Goal: Check status: Check status

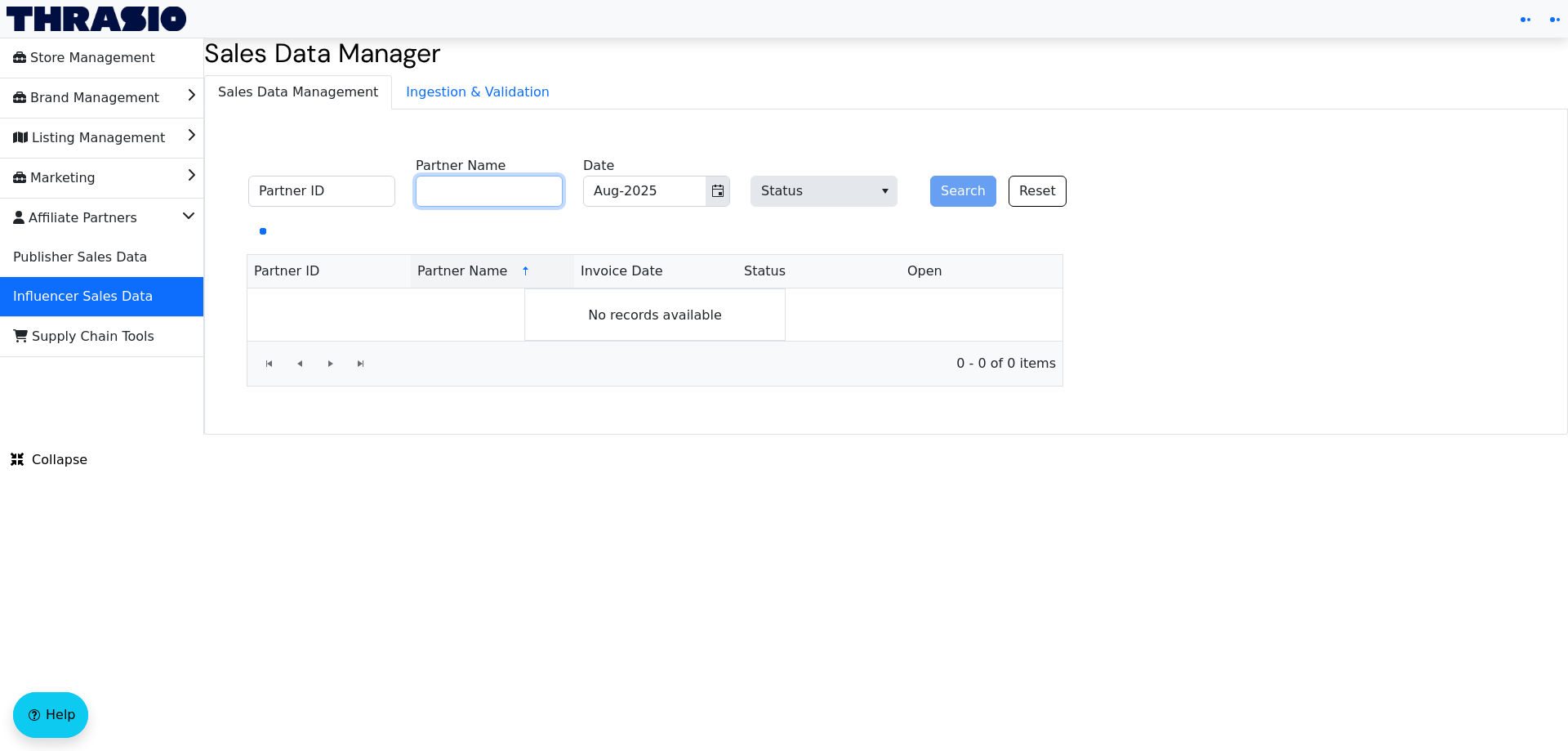
click at [498, 185] on input "Partner Name" at bounding box center [490, 191] width 147 height 31
paste input "[PERSON_NAME]"
type input "[PERSON_NAME]"
click at [945, 188] on button "Search" at bounding box center [963, 191] width 66 height 31
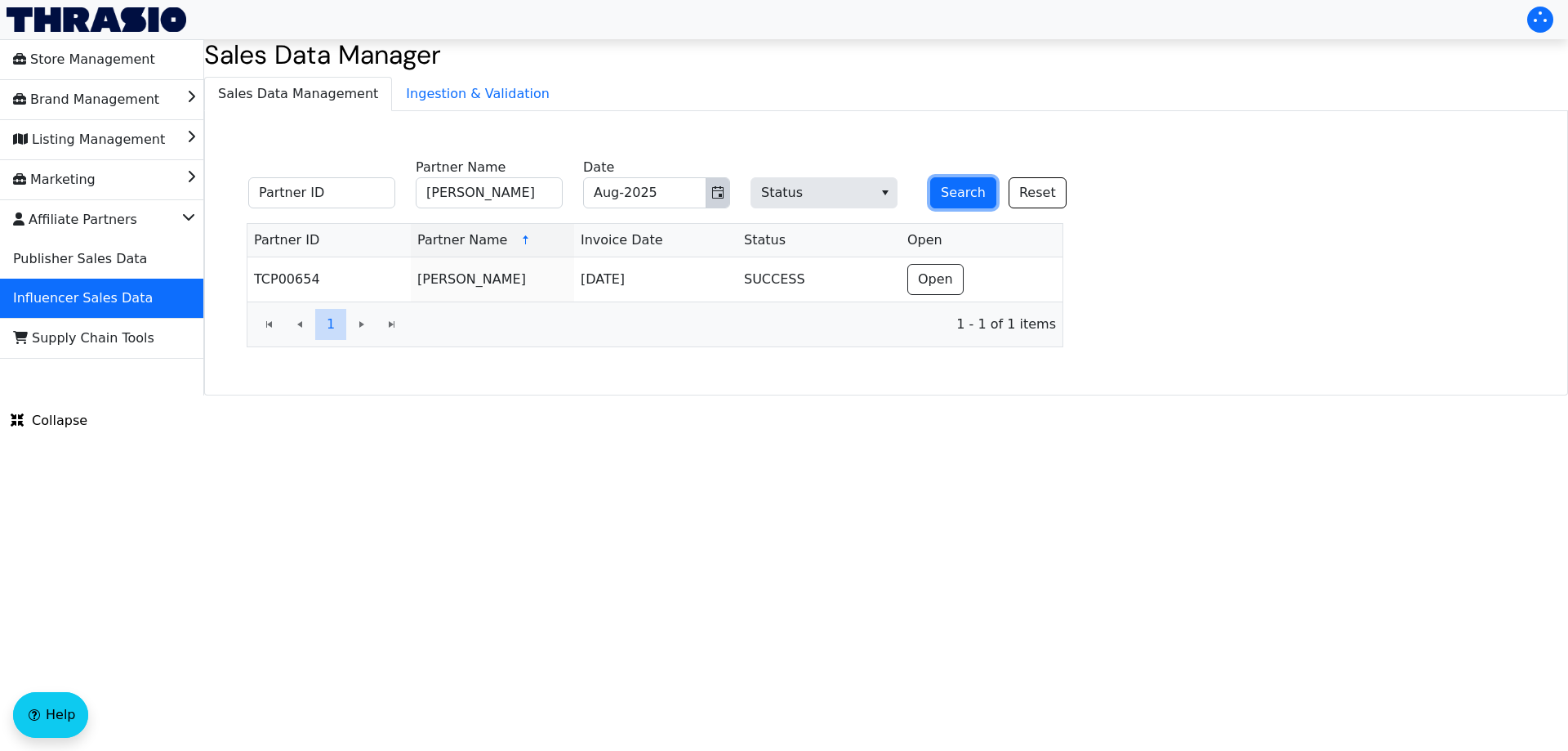
click at [719, 197] on icon "Toggle calendar" at bounding box center [717, 192] width 13 height 13
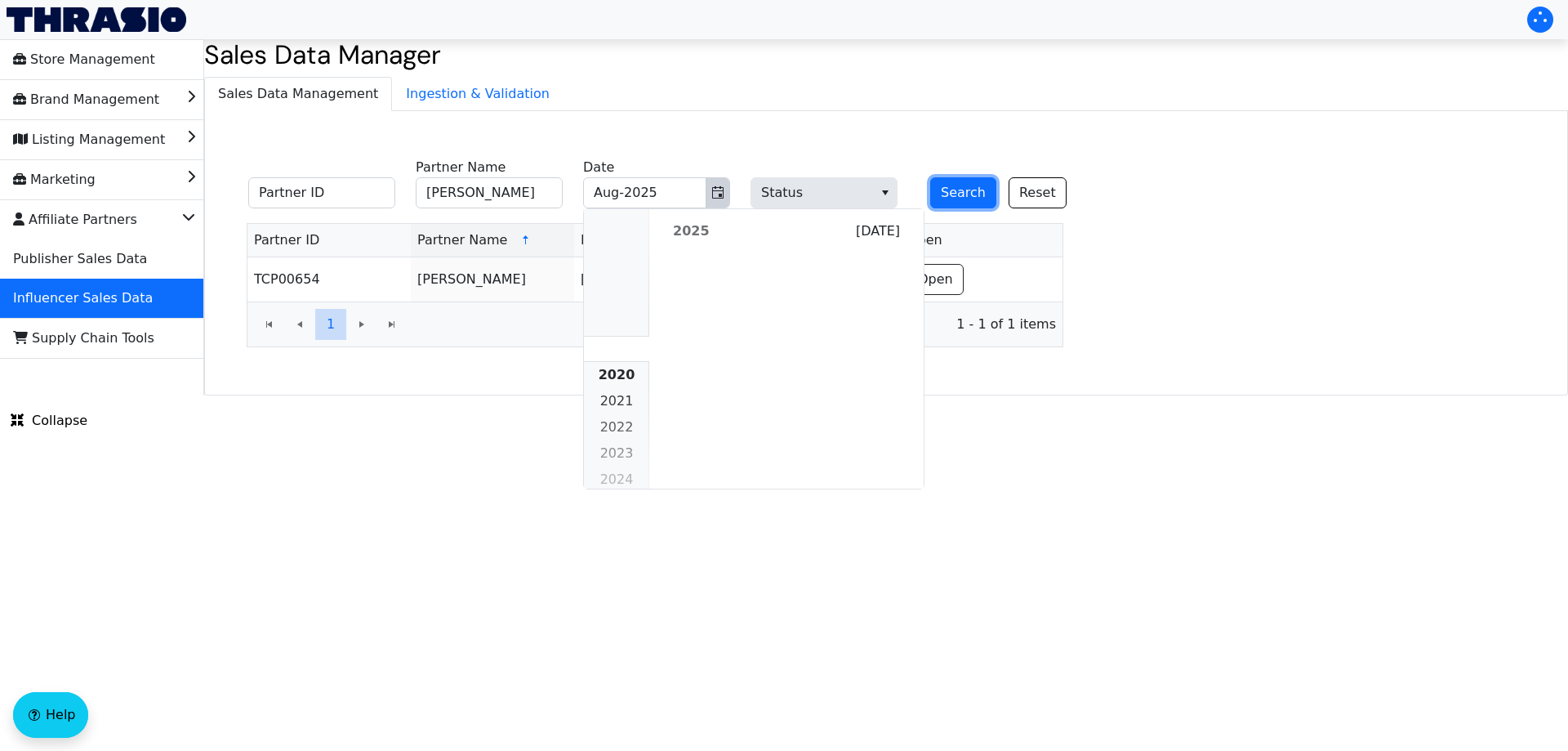
scroll to position [1490, 0]
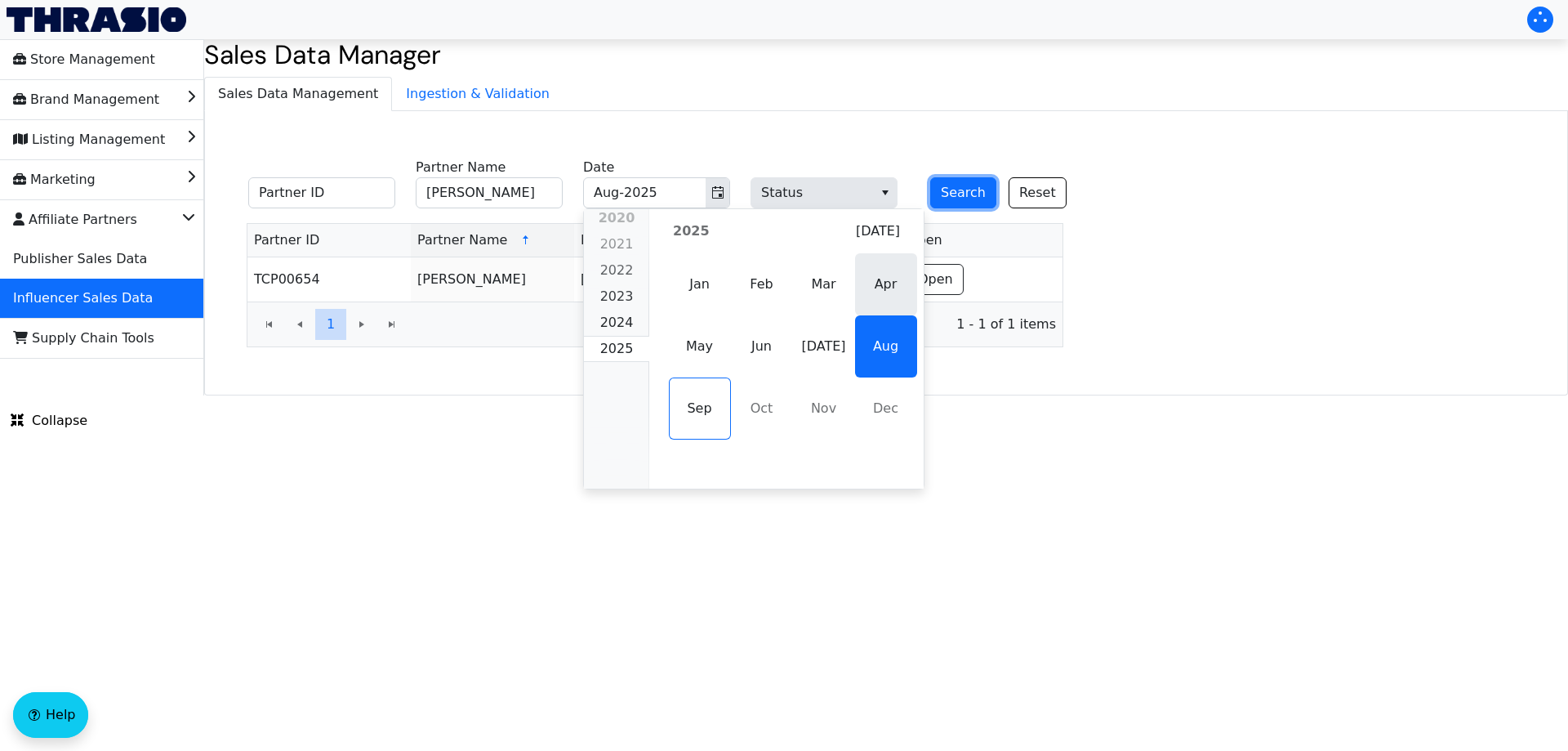
click at [870, 295] on span "Apr" at bounding box center [885, 284] width 62 height 62
type input "Apr-2025"
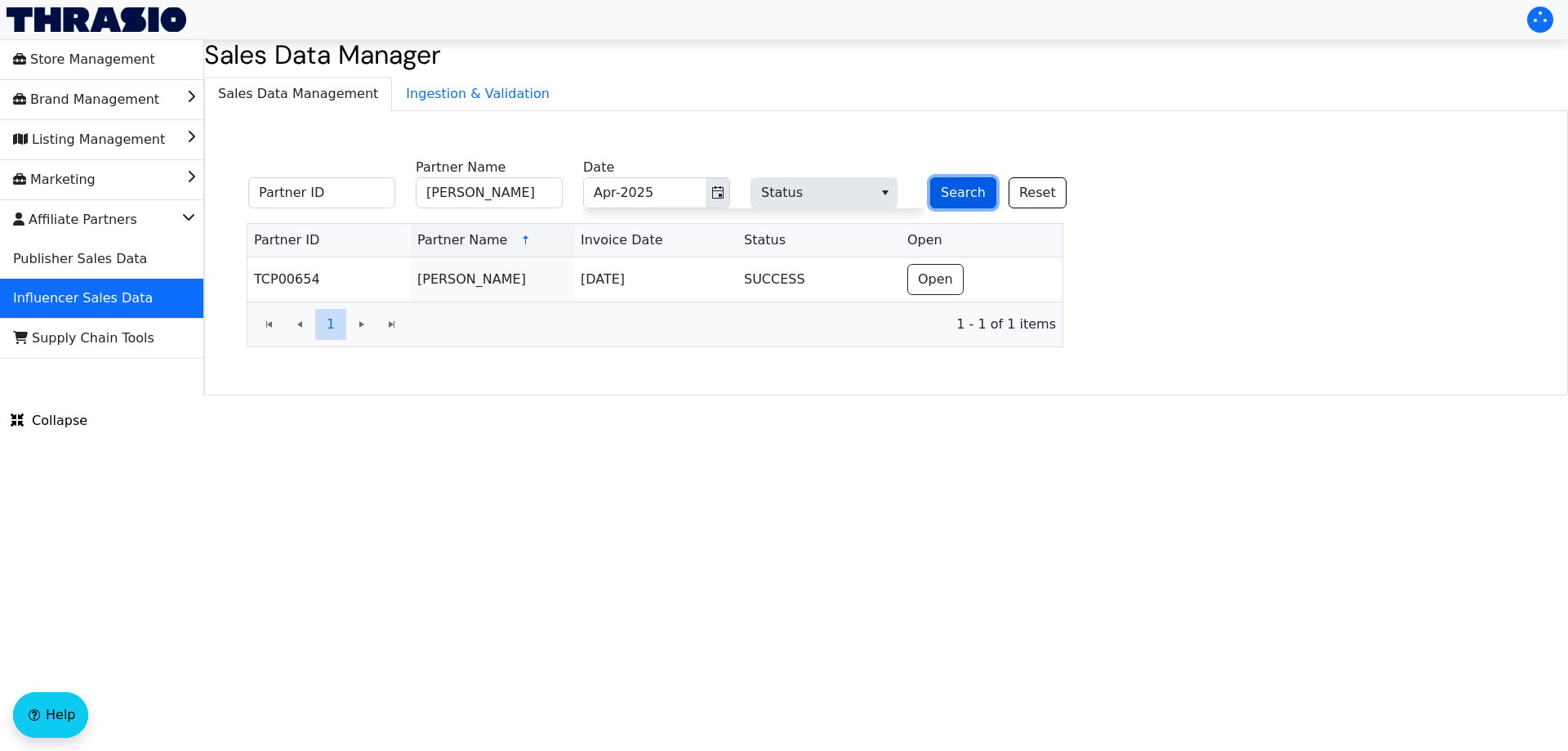
click at [964, 197] on button "Search" at bounding box center [963, 193] width 66 height 31
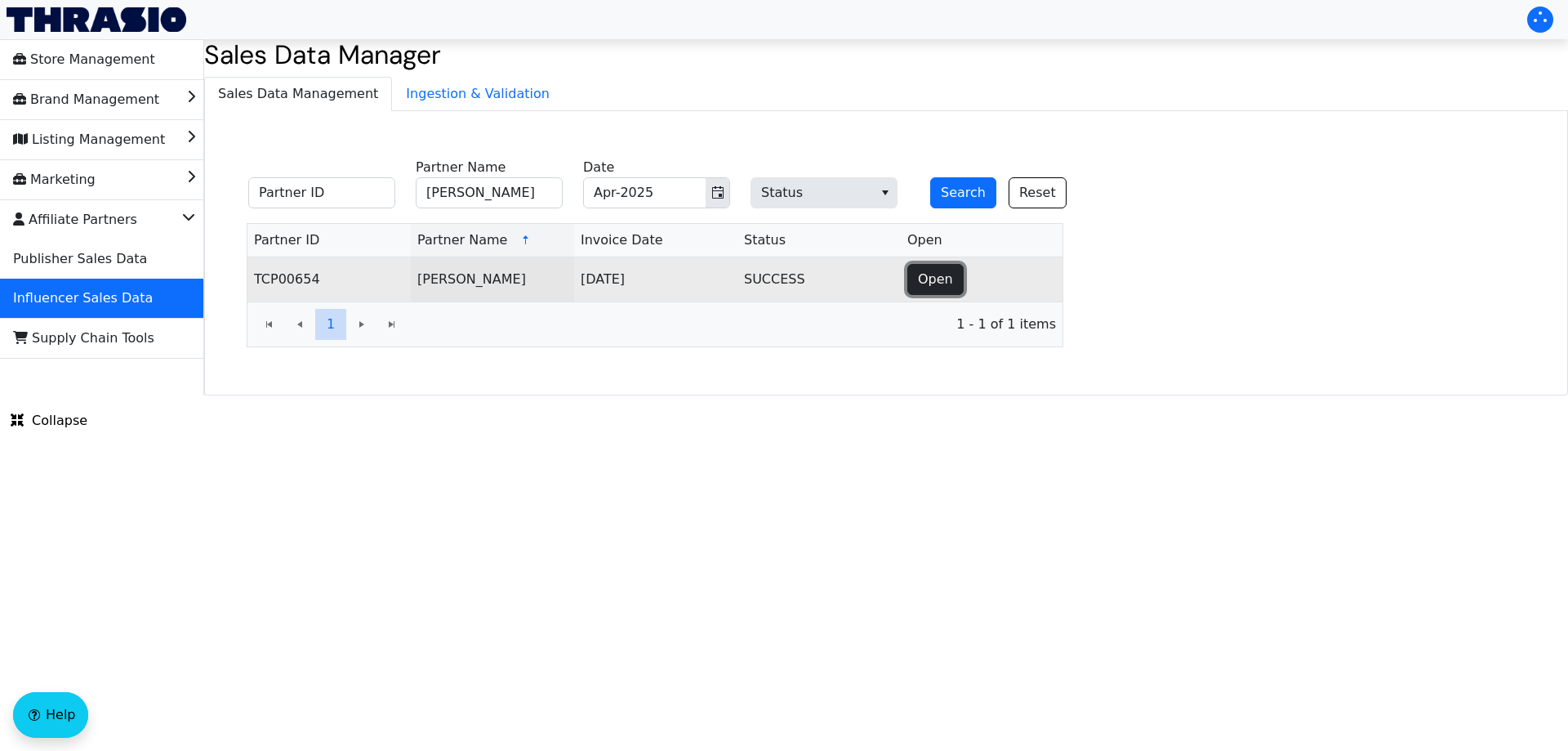
click at [931, 280] on span "Open" at bounding box center [935, 280] width 35 height 20
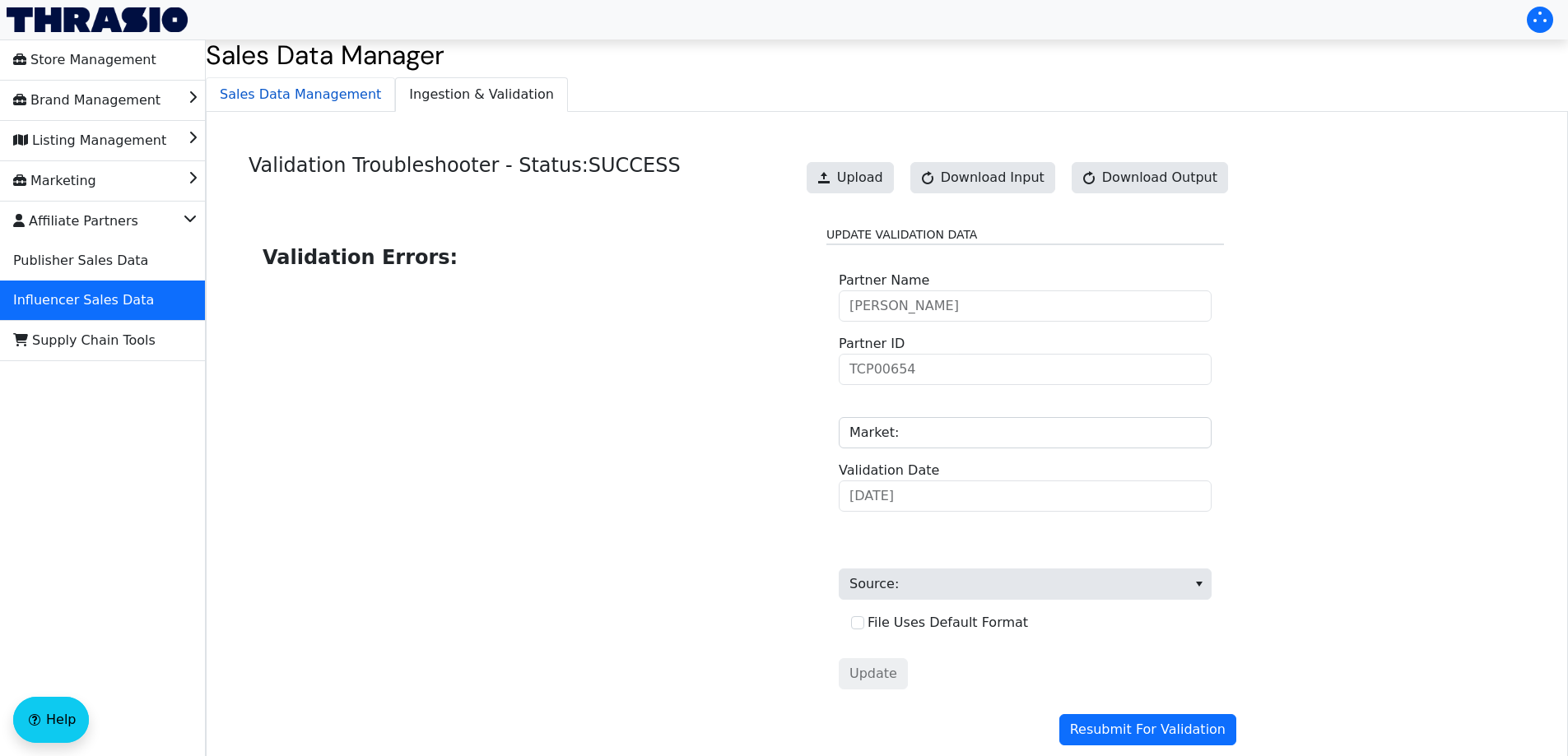
click at [303, 101] on span "Sales Data Management" at bounding box center [301, 94] width 188 height 33
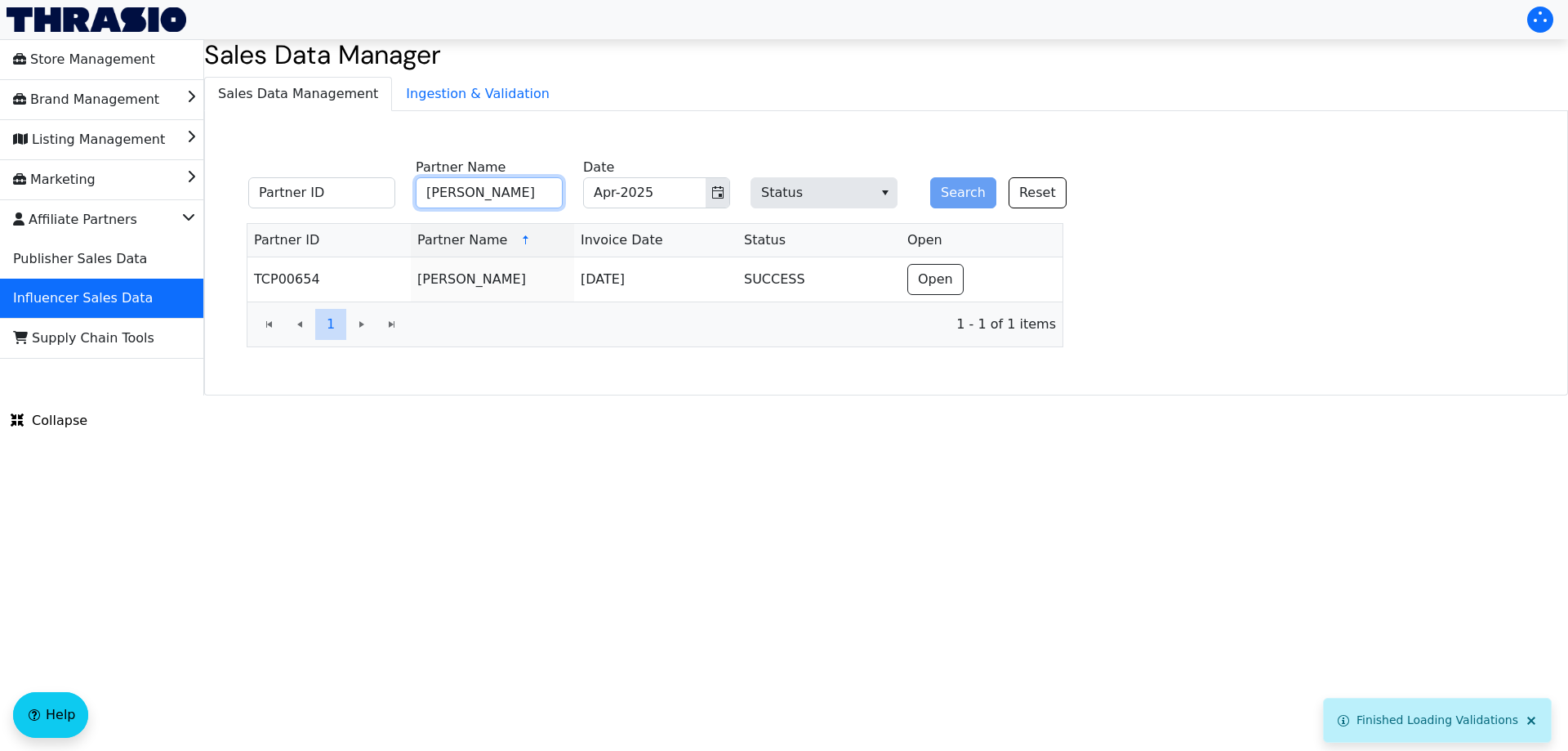
click at [477, 195] on input "[PERSON_NAME]" at bounding box center [490, 193] width 147 height 31
paste input "[PERSON_NAME]"
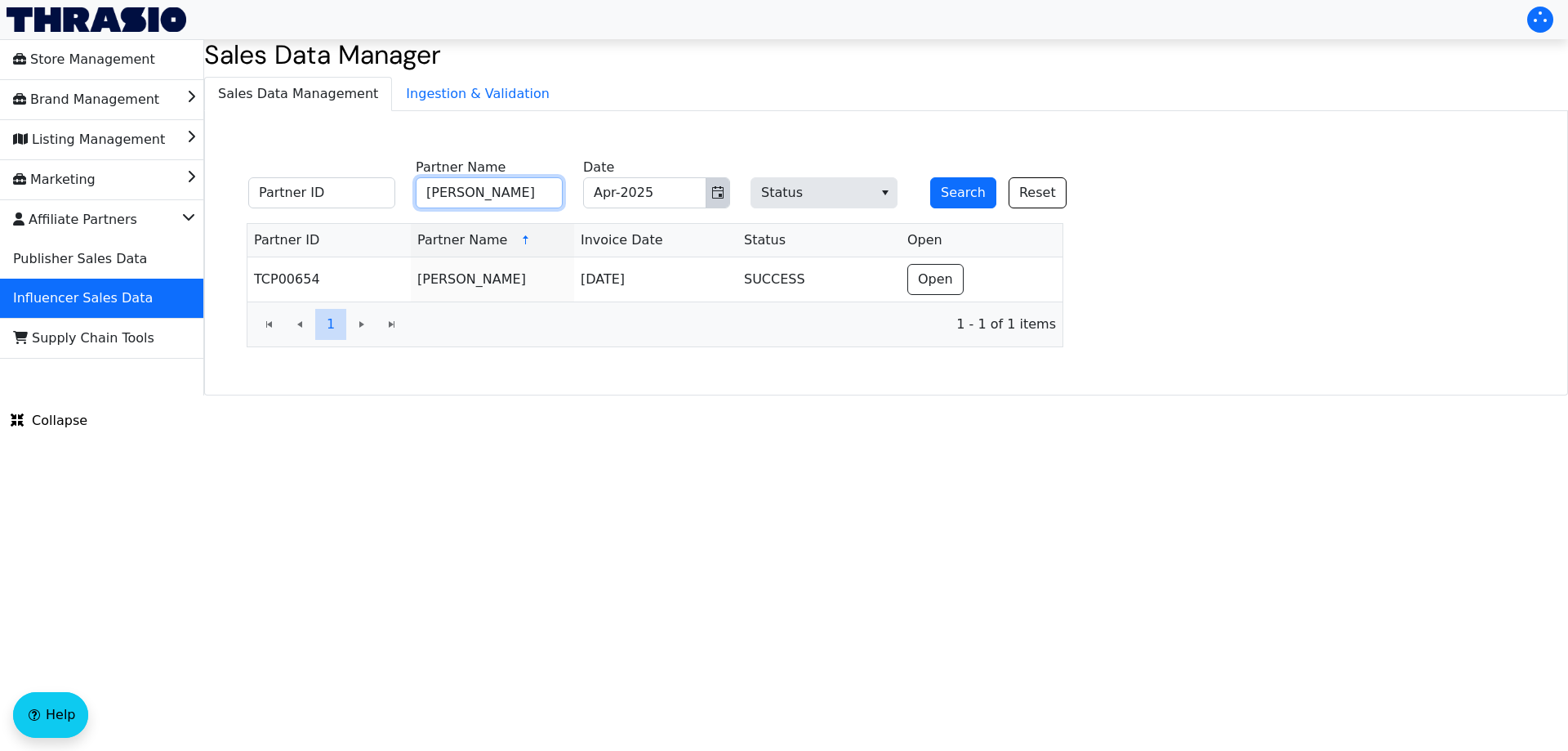
click at [720, 192] on icon "Toggle calendar" at bounding box center [717, 192] width 13 height 13
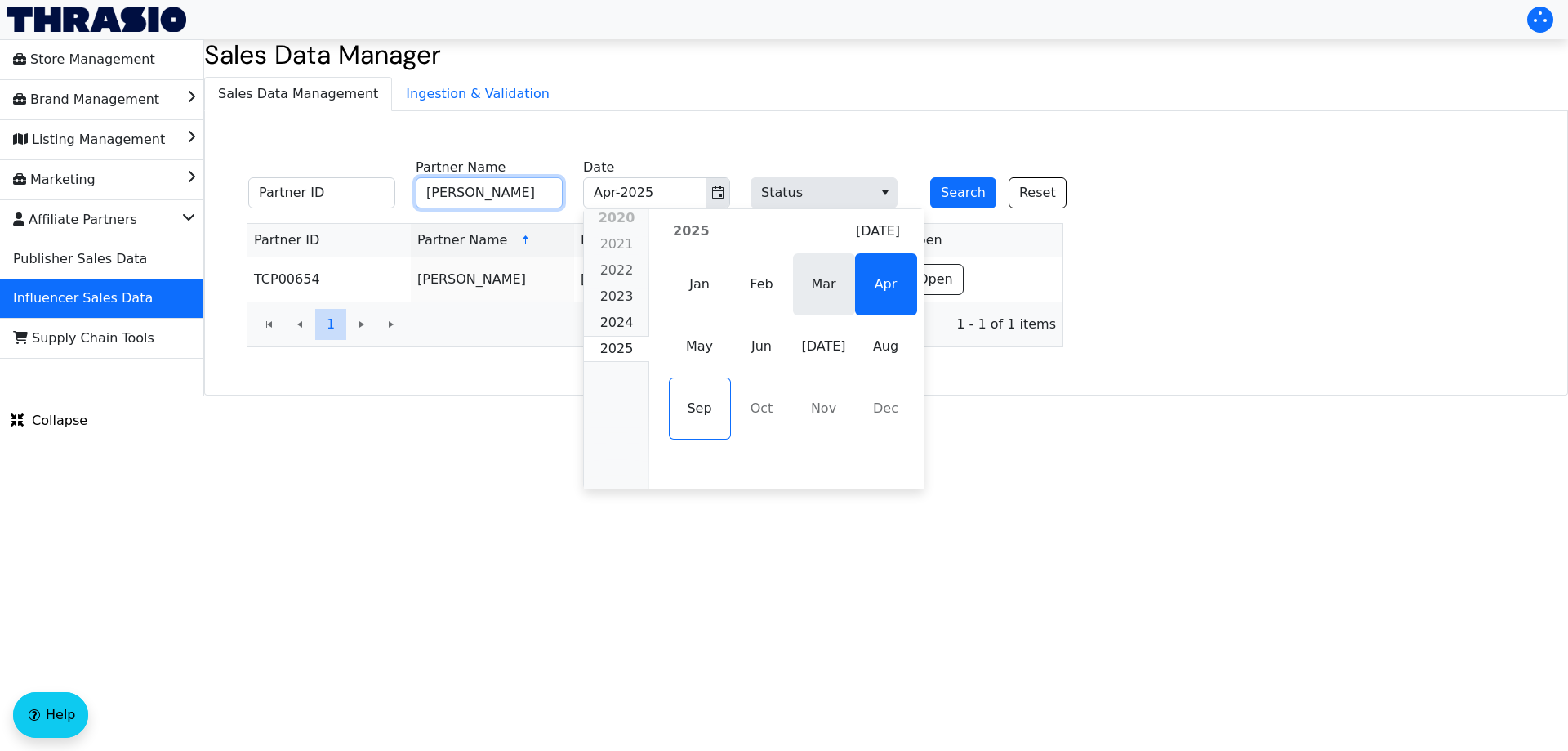
click at [810, 296] on span "Mar" at bounding box center [823, 284] width 62 height 62
type input "[PERSON_NAME]"
type input "Mar-2025"
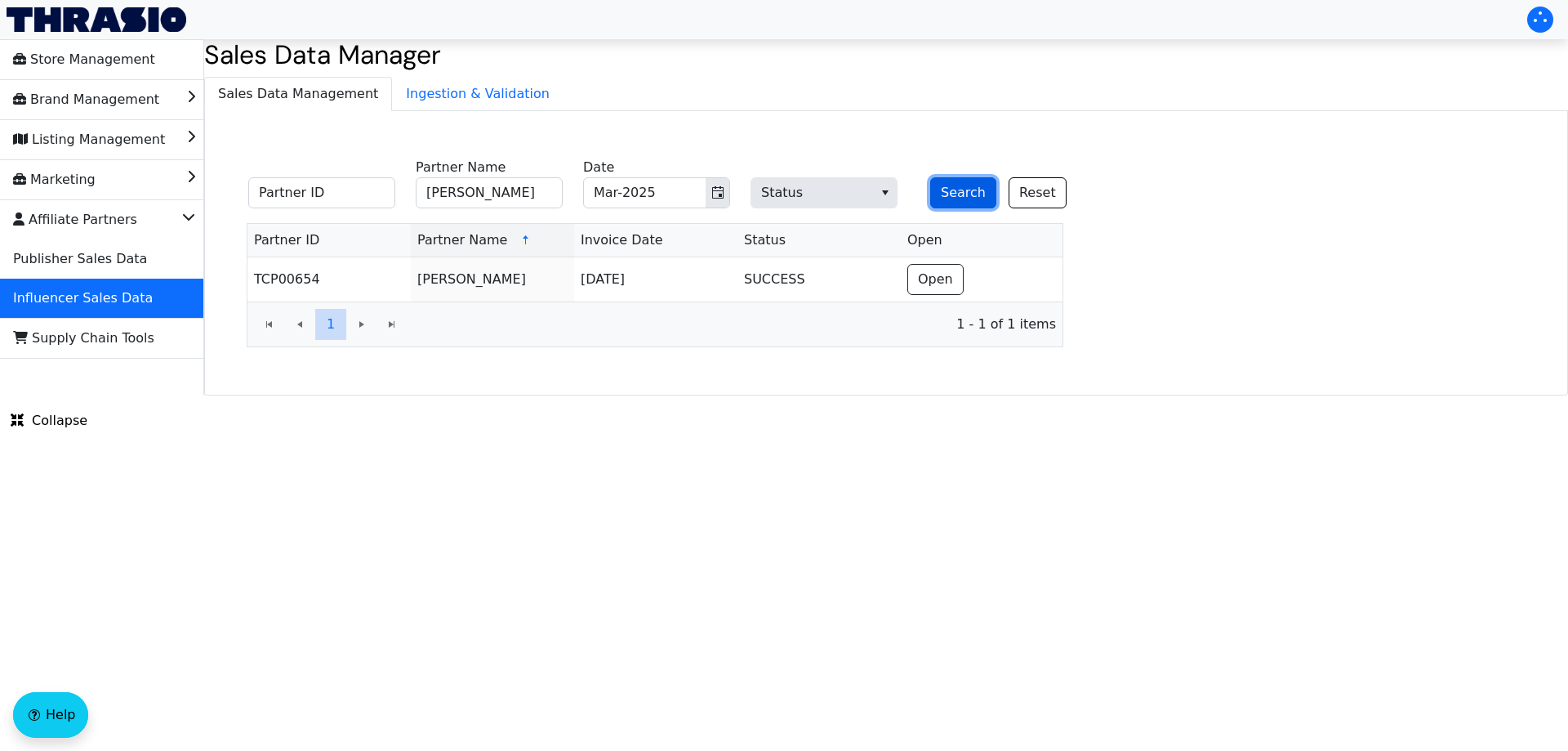
click at [938, 199] on button "Search" at bounding box center [963, 193] width 66 height 31
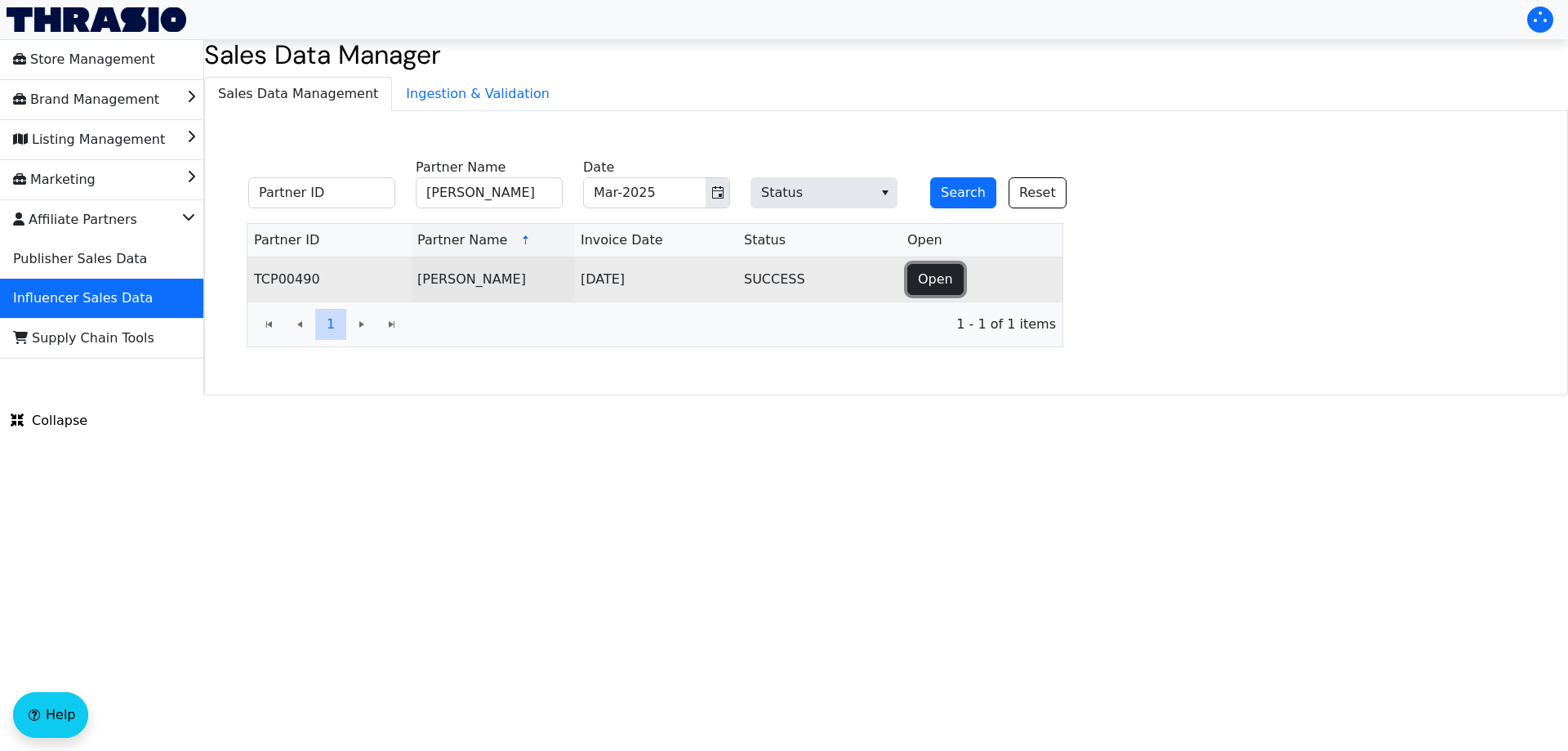
click at [945, 281] on span "Open" at bounding box center [935, 280] width 35 height 20
